Goal: Book appointment/travel/reservation

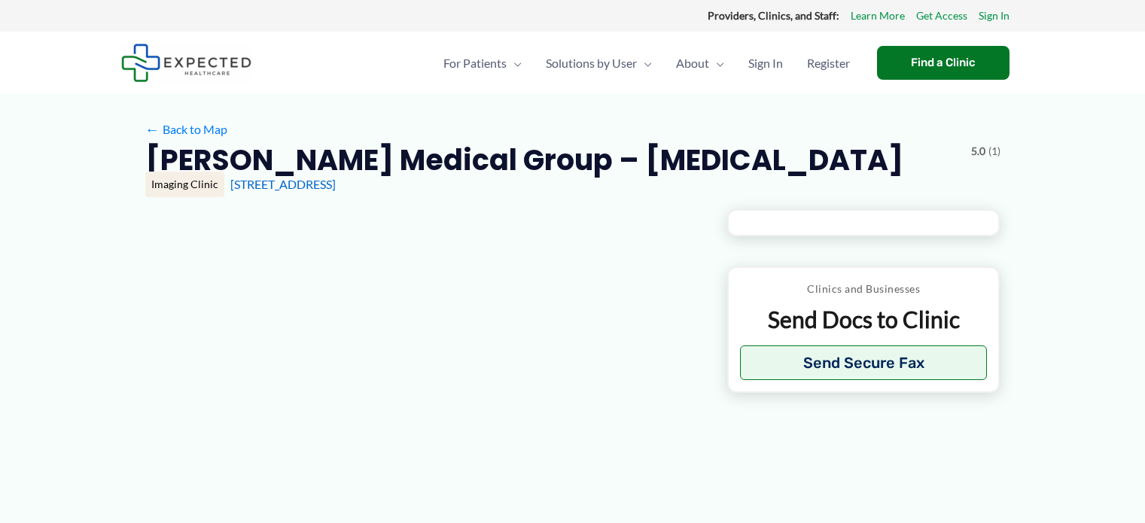
type input "**********"
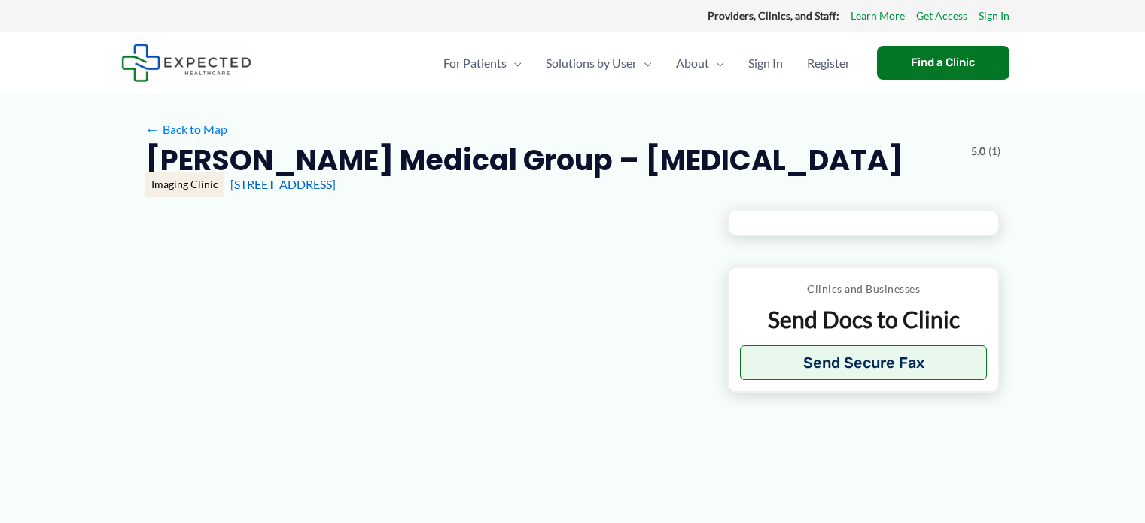
type input "**********"
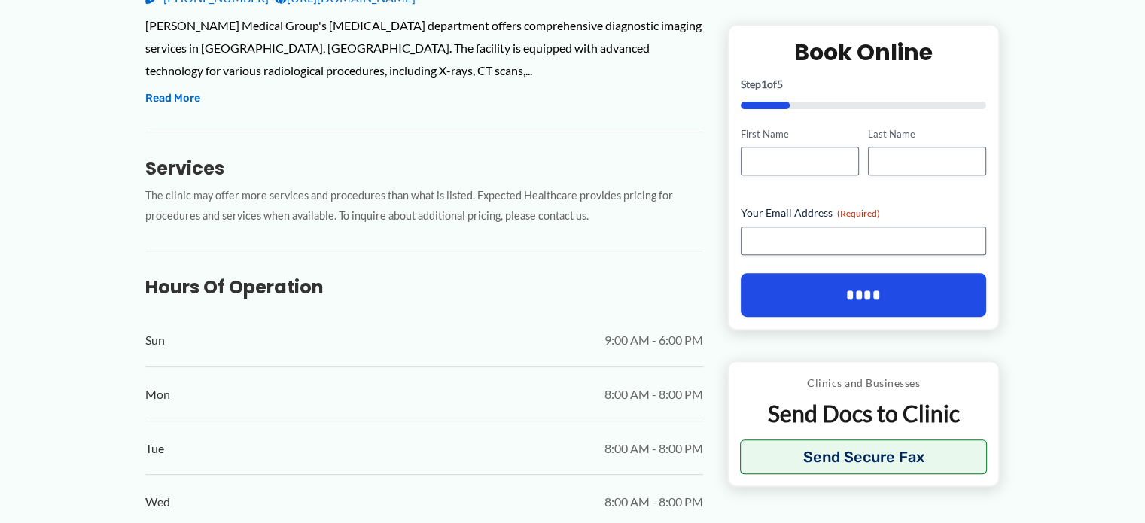
scroll to position [602, 0]
